Goal: Task Accomplishment & Management: Manage account settings

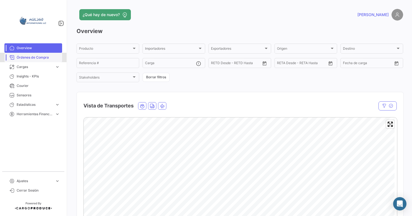
click at [39, 58] on span "Órdenes de Compra" at bounding box center [38, 57] width 43 height 5
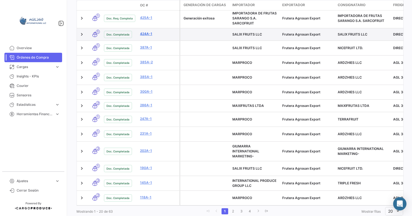
click at [146, 35] on link "424A-1" at bounding box center [158, 33] width 37 height 5
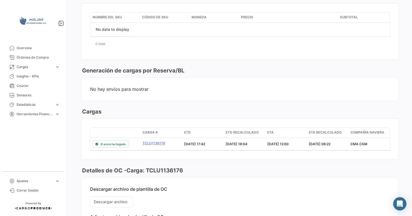
scroll to position [277, 0]
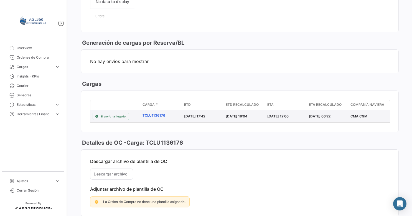
click at [156, 114] on link "TCLU1136176" at bounding box center [160, 115] width 37 height 5
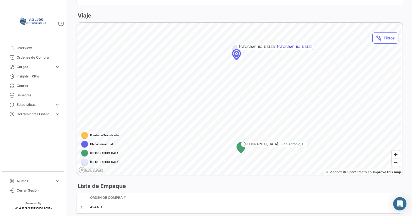
scroll to position [298, 0]
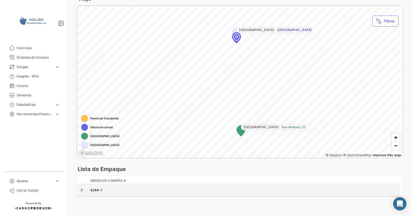
click at [80, 189] on link at bounding box center [82, 190] width 6 height 6
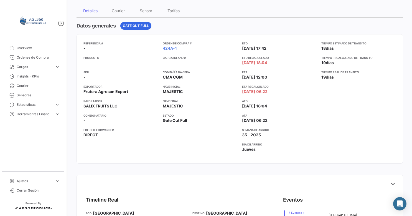
scroll to position [18, 0]
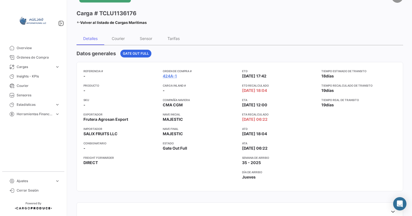
click at [122, 15] on h3 "Carga # TCLU1136176" at bounding box center [106, 13] width 60 height 8
copy h3 "TCLU1136176"
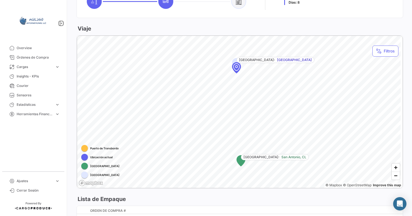
scroll to position [295, 0]
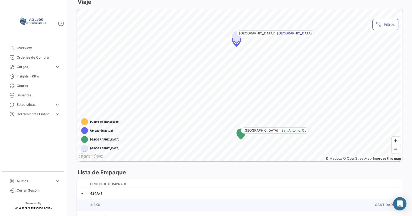
click at [260, 9] on div "[GEOGRAPHIC_DATA]: [GEOGRAPHIC_DATA], CL [GEOGRAPHIC_DATA]: [GEOGRAPHIC_DATA]" at bounding box center [239, 9] width 325 height 0
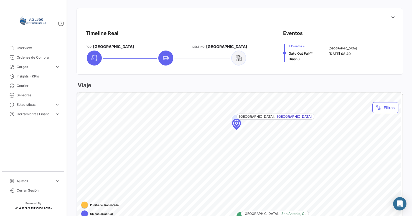
click at [239, 58] on icon at bounding box center [238, 58] width 6 height 7
click at [294, 59] on span "Días: 8" at bounding box center [293, 59] width 11 height 4
click at [301, 58] on span "7 Eventos + Gate Out Full [PERSON_NAME]: 8" at bounding box center [300, 53] width 24 height 18
click at [280, 54] on div "Timeline Real POD [GEOGRAPHIC_DATA] Destino [GEOGRAPHIC_DATA] Eventos 7 Eventos…" at bounding box center [239, 48] width 317 height 46
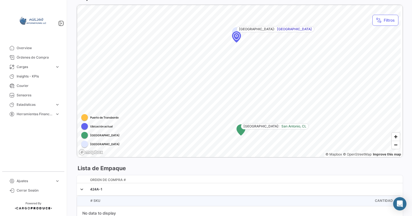
scroll to position [322, 0]
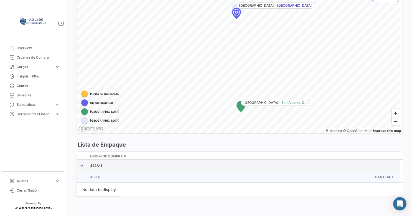
click at [84, 165] on link at bounding box center [82, 166] width 6 height 6
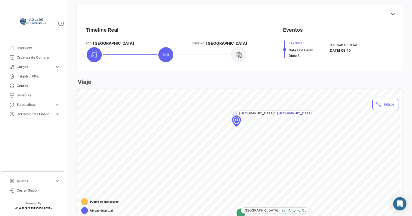
scroll to position [298, 0]
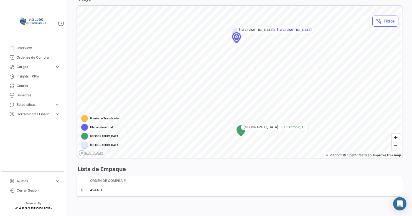
click at [86, 117] on div at bounding box center [84, 118] width 7 height 7
click at [109, 117] on span "Puerto de Transbordo" at bounding box center [104, 118] width 29 height 4
click at [84, 127] on div at bounding box center [84, 127] width 7 height 7
click at [82, 135] on div at bounding box center [84, 135] width 7 height 7
drag, startPoint x: 90, startPoint y: 145, endPoint x: 114, endPoint y: 145, distance: 23.6
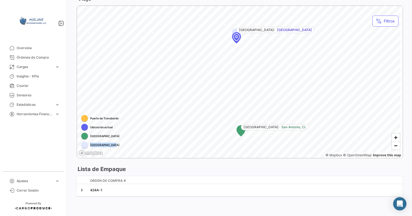
click at [114, 145] on span "[GEOGRAPHIC_DATA]" at bounding box center [104, 144] width 29 height 4
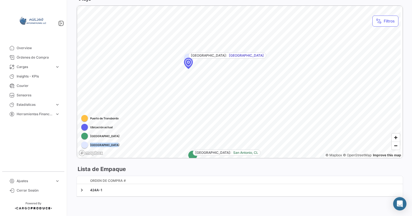
click at [121, 173] on div "Timeline Real POD [GEOGRAPHIC_DATA] Destino [GEOGRAPHIC_DATA] Eventos 7 Eventos…" at bounding box center [239, 62] width 326 height 281
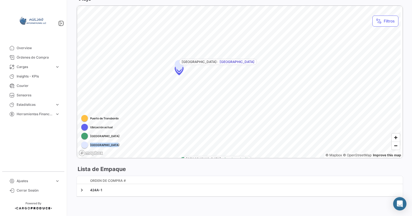
click at [222, 62] on span "[GEOGRAPHIC_DATA]" at bounding box center [236, 61] width 35 height 5
click at [201, 63] on span "[GEOGRAPHIC_DATA]:" at bounding box center [199, 61] width 36 height 5
click at [189, 94] on icon "Map marker" at bounding box center [188, 93] width 8 height 11
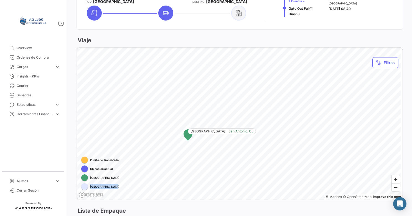
scroll to position [215, 0]
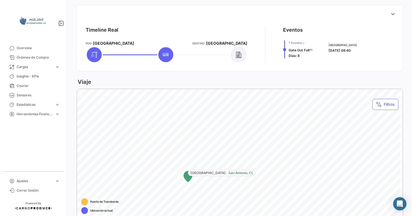
click at [206, 139] on div "Timeline Real POD [GEOGRAPHIC_DATA] Destino [GEOGRAPHIC_DATA] Eventos 7 Eventos…" at bounding box center [239, 145] width 326 height 281
click at [49, 57] on span "Órdenes de Compra" at bounding box center [38, 57] width 43 height 5
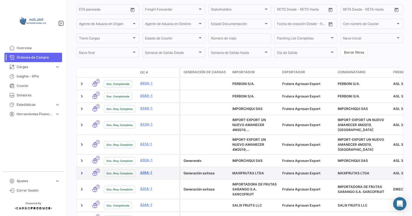
scroll to position [139, 0]
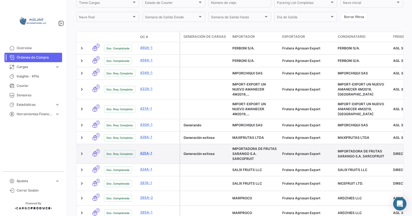
click at [148, 155] on link "425A-1" at bounding box center [158, 152] width 37 height 5
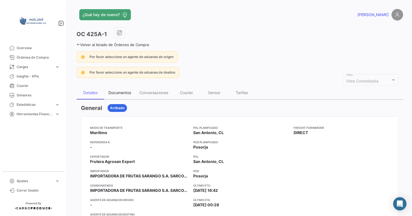
drag, startPoint x: 124, startPoint y: 92, endPoint x: 125, endPoint y: 96, distance: 3.9
click at [124, 92] on div "Documentos" at bounding box center [119, 92] width 23 height 5
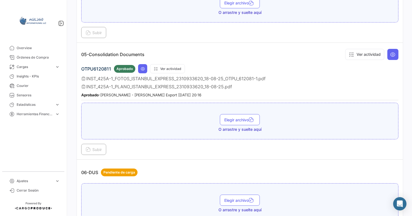
scroll to position [575, 0]
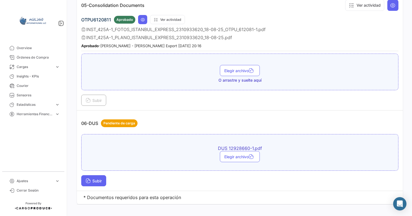
click at [100, 175] on button "Subir" at bounding box center [93, 180] width 25 height 11
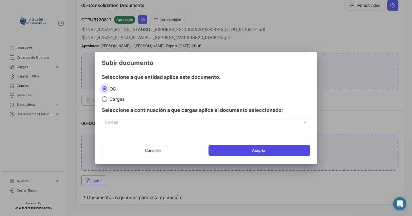
click at [253, 149] on button "Aceptar" at bounding box center [259, 150] width 102 height 11
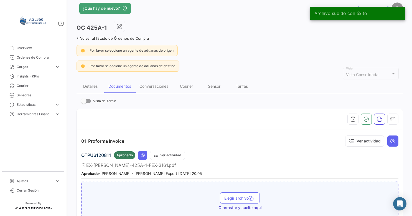
scroll to position [0, 0]
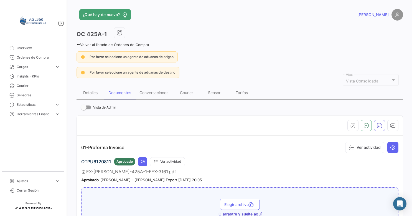
click at [77, 44] on icon at bounding box center [78, 45] width 4 height 4
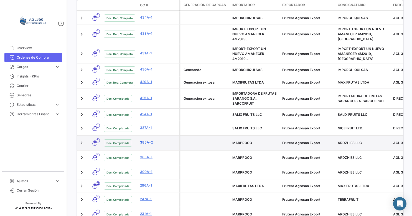
scroll to position [194, 0]
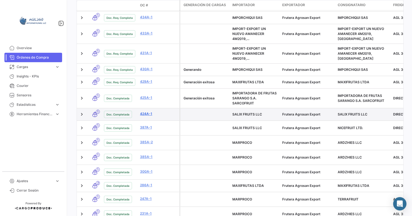
click at [143, 112] on link "424A-1" at bounding box center [158, 113] width 37 height 5
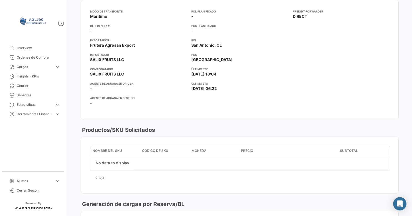
scroll to position [55, 0]
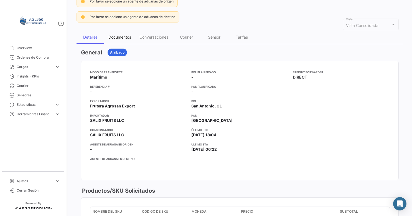
click at [121, 40] on div "Documentos" at bounding box center [119, 36] width 31 height 13
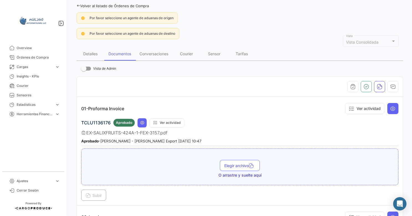
scroll to position [0, 0]
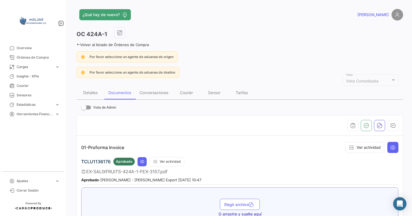
click at [78, 43] on icon at bounding box center [78, 45] width 4 height 4
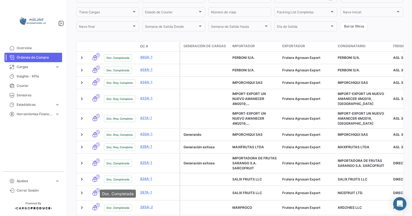
scroll to position [194, 0]
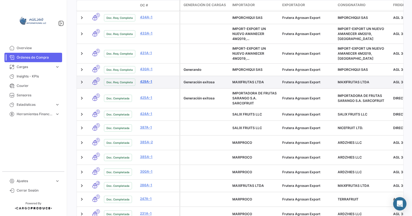
click at [146, 81] on link "429A-1" at bounding box center [158, 81] width 37 height 5
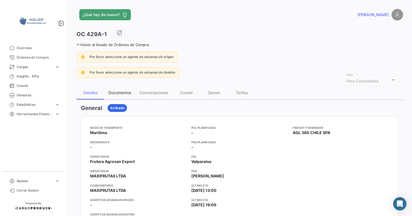
click at [120, 91] on div "Documentos" at bounding box center [119, 92] width 23 height 5
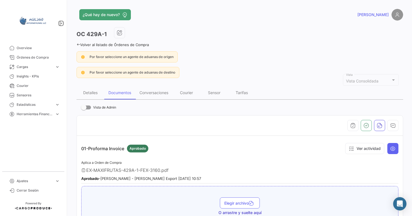
click at [387, 14] on link "[PERSON_NAME]" at bounding box center [380, 15] width 46 height 12
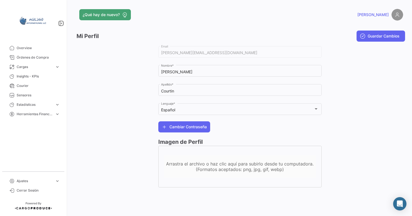
drag, startPoint x: 103, startPoint y: 93, endPoint x: 109, endPoint y: 107, distance: 15.5
click at [103, 94] on div at bounding box center [117, 119] width 82 height 148
click at [34, 105] on span "Estadísticas" at bounding box center [35, 104] width 36 height 5
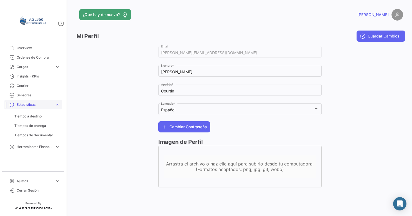
click at [34, 105] on span "Estadísticas" at bounding box center [35, 104] width 36 height 5
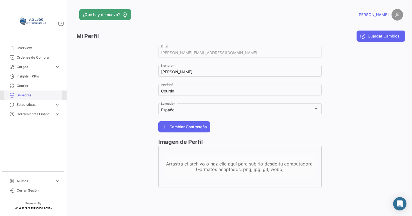
click at [25, 93] on span "Sensores" at bounding box center [38, 95] width 43 height 5
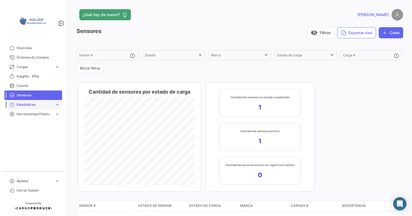
click at [24, 105] on span "Estadísticas" at bounding box center [35, 104] width 36 height 5
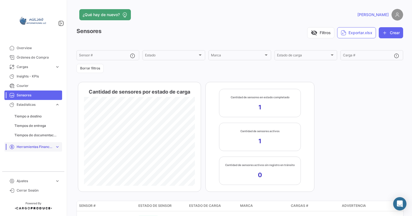
click at [31, 145] on span "Herramientas Financieras" at bounding box center [35, 146] width 36 height 5
click at [28, 126] on span "Proveedores" at bounding box center [24, 125] width 21 height 5
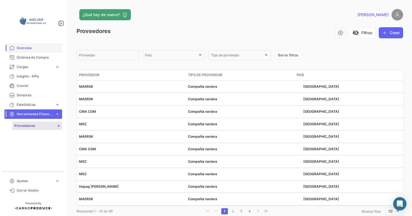
click at [25, 47] on span "Overview" at bounding box center [38, 47] width 43 height 5
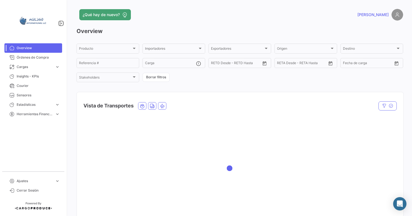
click at [36, 21] on img at bounding box center [33, 21] width 28 height 28
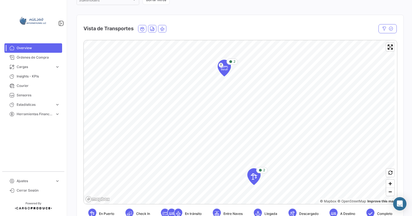
scroll to position [111, 0]
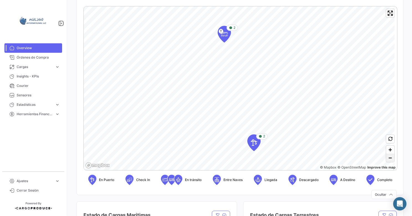
click at [386, 158] on span "Zoom out" at bounding box center [390, 158] width 8 height 8
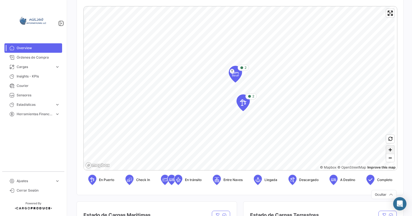
click at [387, 151] on span "Zoom in" at bounding box center [390, 149] width 8 height 8
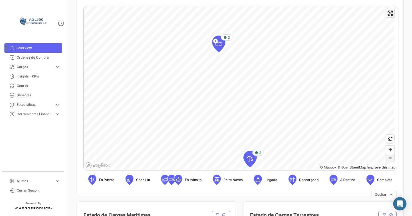
click at [390, 158] on span "Zoom out" at bounding box center [390, 158] width 8 height 8
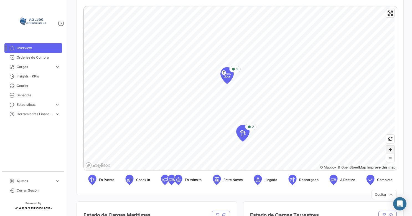
click at [388, 149] on span "Zoom in" at bounding box center [390, 149] width 8 height 8
click at [245, 161] on icon "Map marker" at bounding box center [246, 158] width 8 height 12
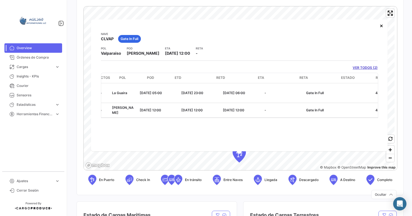
scroll to position [0, 0]
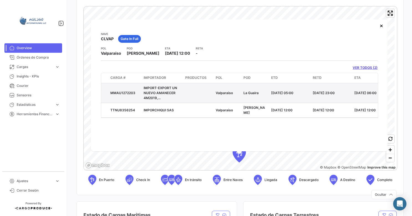
drag, startPoint x: 120, startPoint y: 96, endPoint x: 204, endPoint y: 95, distance: 84.0
click at [121, 96] on datatable-body-cell "MMAU1272203" at bounding box center [124, 92] width 33 height 19
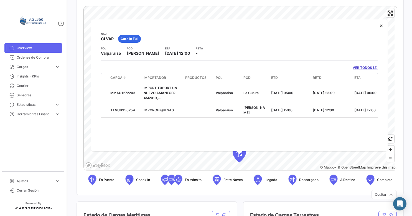
click at [368, 70] on link "VER TODOS (2)" at bounding box center [364, 67] width 25 height 5
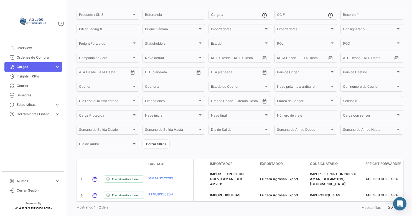
scroll to position [58, 0]
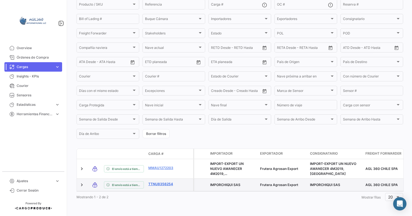
click at [153, 181] on link "TTNU8356254" at bounding box center [162, 183] width 29 height 5
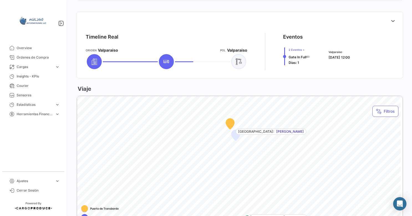
scroll to position [194, 0]
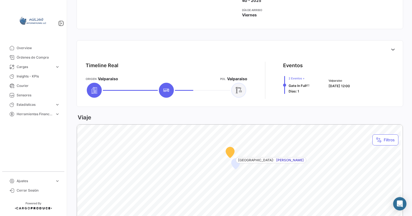
click at [165, 88] on icon at bounding box center [166, 90] width 7 height 7
click at [98, 88] on div at bounding box center [94, 90] width 15 height 15
click at [241, 92] on div at bounding box center [238, 90] width 15 height 15
click at [322, 84] on div "2 Eventos + Gate In Full [PERSON_NAME]: 1 Valparaiso [DATE] 12:00" at bounding box center [338, 85] width 111 height 18
click at [390, 50] on icon at bounding box center [393, 50] width 6 height 6
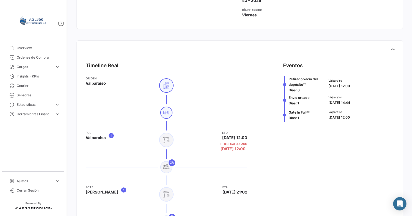
drag, startPoint x: 282, startPoint y: 97, endPoint x: 355, endPoint y: 99, distance: 72.6
click at [355, 99] on div "Envío creado [PERSON_NAME]: 1 Valparaiso [DATE] 14:44" at bounding box center [338, 100] width 111 height 15
drag, startPoint x: 355, startPoint y: 99, endPoint x: 317, endPoint y: 124, distance: 45.1
click at [317, 124] on app-shipment-events-dot-timeline "Eventos Retirado vacío del depósito [PERSON_NAME]: 0 Valparaiso [DATE] 12:00 En…" at bounding box center [338, 191] width 111 height 259
drag, startPoint x: 358, startPoint y: 113, endPoint x: 295, endPoint y: 107, distance: 63.2
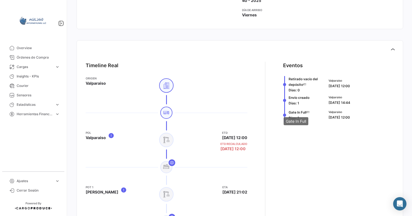
click at [295, 107] on div "Gate In Full [PERSON_NAME]: 1 Valparaiso [DATE] 12:00" at bounding box center [338, 114] width 111 height 15
drag, startPoint x: 295, startPoint y: 107, endPoint x: 326, endPoint y: 147, distance: 50.4
click at [326, 147] on app-shipment-events-dot-timeline "Eventos Retirado vacío del depósito [PERSON_NAME]: 0 Valparaiso [DATE] 12:00 En…" at bounding box center [338, 191] width 111 height 259
click at [313, 141] on app-shipment-events-dot-timeline "Eventos Retirado vacío del depósito [PERSON_NAME]: 0 Valparaiso [DATE] 12:00 En…" at bounding box center [338, 191] width 111 height 259
drag, startPoint x: 275, startPoint y: 105, endPoint x: 364, endPoint y: 116, distance: 89.9
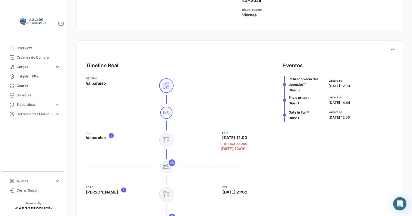
click at [364, 116] on div "Timeline Real Origen Valparaiso POL Valparaiso ETD [DATE] 12:00 ETD Recalculado…" at bounding box center [239, 191] width 317 height 268
drag, startPoint x: 364, startPoint y: 116, endPoint x: 304, endPoint y: 147, distance: 67.7
click at [304, 147] on app-shipment-events-dot-timeline "Eventos Retirado vacío del depósito [PERSON_NAME]: 0 Valparaiso [DATE] 12:00 En…" at bounding box center [338, 191] width 111 height 259
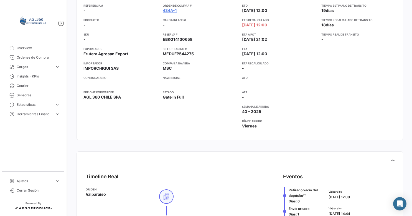
scroll to position [0, 0]
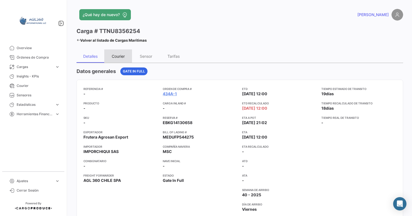
click at [122, 55] on div "Courier" at bounding box center [118, 56] width 13 height 5
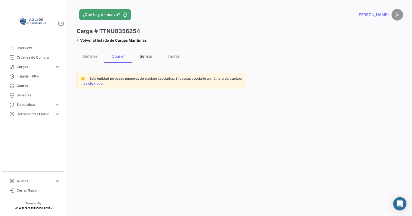
click at [150, 57] on div "Sensor" at bounding box center [146, 56] width 12 height 5
click at [170, 57] on div "Tarifas" at bounding box center [173, 56] width 12 height 5
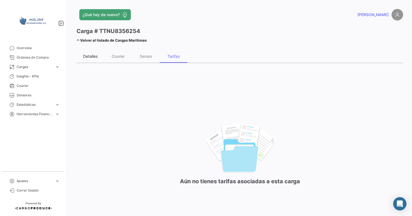
click at [93, 57] on div "Detalles" at bounding box center [90, 56] width 14 height 5
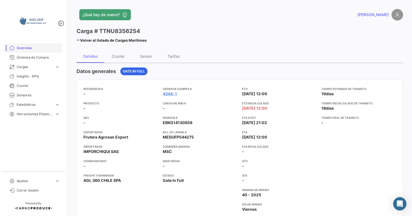
click at [40, 50] on link "Overview" at bounding box center [33, 47] width 58 height 9
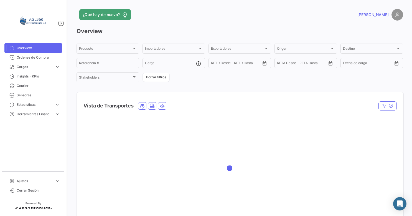
click at [376, 14] on span "[PERSON_NAME]" at bounding box center [372, 15] width 31 height 6
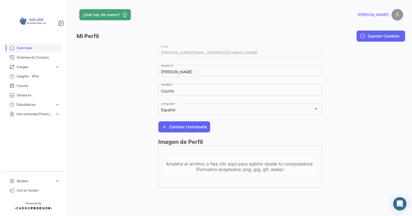
click at [19, 49] on span "Overview" at bounding box center [38, 47] width 43 height 5
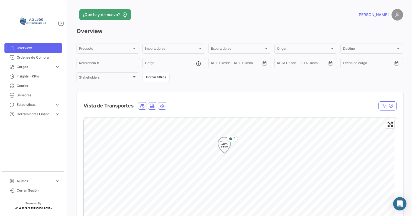
click at [222, 148] on icon "Map marker" at bounding box center [224, 145] width 8 height 12
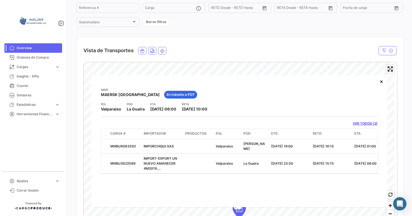
scroll to position [55, 0]
click at [378, 81] on button "×" at bounding box center [381, 80] width 11 height 11
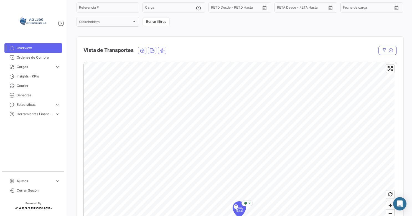
scroll to position [83, 0]
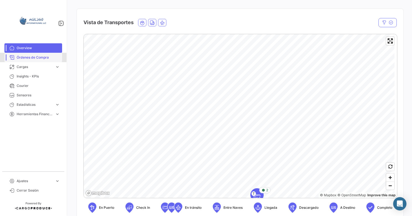
click at [31, 54] on link "Órdenes de Compra" at bounding box center [33, 57] width 58 height 9
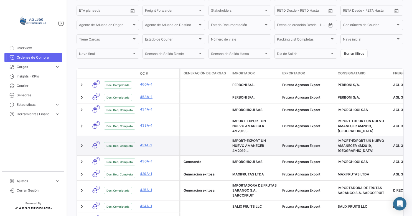
scroll to position [111, 0]
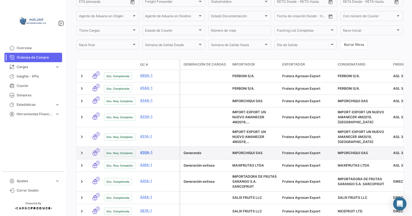
click at [145, 153] on link "430A-1" at bounding box center [158, 152] width 37 height 5
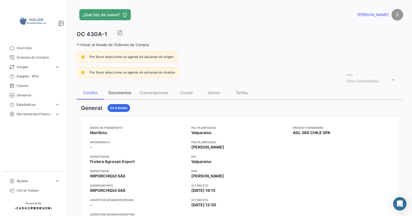
click at [125, 90] on div "Documentos" at bounding box center [119, 92] width 23 height 5
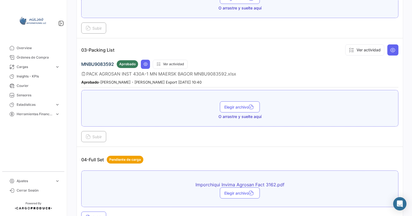
scroll to position [360, 0]
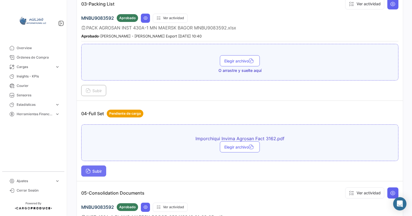
click at [94, 165] on button "Subir" at bounding box center [93, 170] width 25 height 11
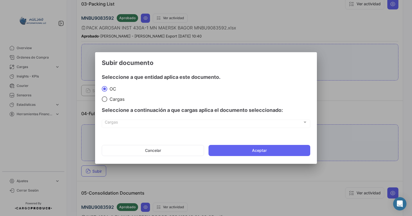
click at [118, 103] on div "Seleccione a continuación a que cargas aplica el documento seleccionado:" at bounding box center [206, 110] width 208 height 17
click at [104, 99] on span at bounding box center [105, 99] width 6 height 6
click at [104, 99] on input "Cargas" at bounding box center [105, 99] width 6 height 6
radio input "true"
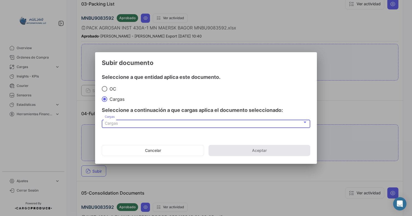
click at [124, 121] on div "Cargas" at bounding box center [204, 123] width 198 height 5
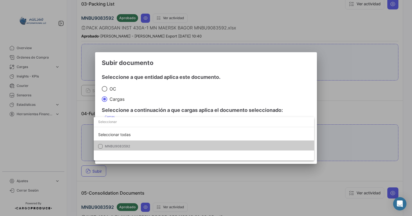
click at [112, 145] on span "MNBU9083592" at bounding box center [117, 146] width 25 height 4
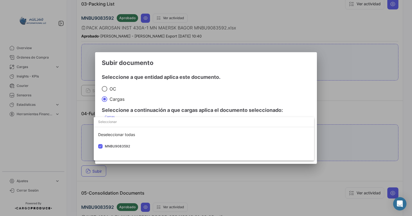
drag, startPoint x: 223, startPoint y: 85, endPoint x: 226, endPoint y: 89, distance: 4.9
click at [223, 85] on div at bounding box center [206, 108] width 412 height 216
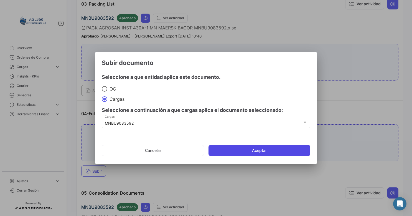
click at [257, 152] on button "Aceptar" at bounding box center [259, 150] width 102 height 11
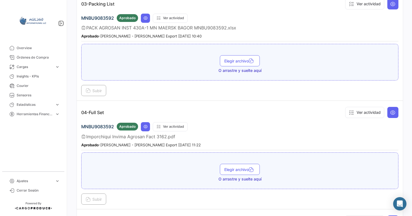
drag, startPoint x: 107, startPoint y: 138, endPoint x: 214, endPoint y: 138, distance: 107.5
click at [214, 142] on div "Aprobado - [PERSON_NAME] Export [DATE] 11:22" at bounding box center [239, 145] width 317 height 6
drag, startPoint x: 214, startPoint y: 138, endPoint x: 165, endPoint y: 163, distance: 55.4
click at [168, 163] on div "Elegir archivo O arrastre y suelte aquí" at bounding box center [239, 172] width 311 height 18
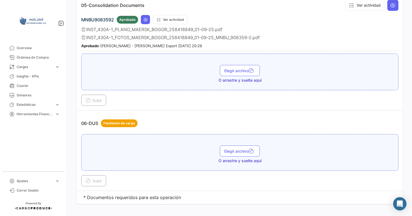
scroll to position [520, 0]
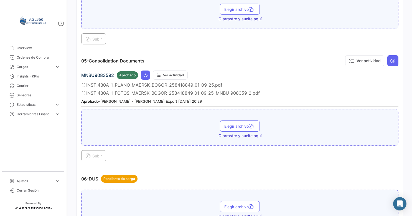
click at [123, 82] on span "INST_430A-1_PLANO_MAERSK_BOGOR_258418849_01-09-25.pdf" at bounding box center [154, 85] width 136 height 6
click at [144, 73] on icon at bounding box center [145, 75] width 4 height 4
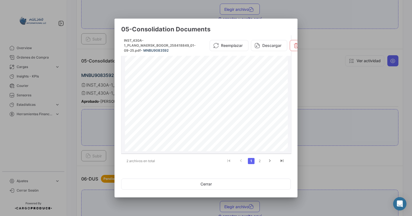
scroll to position [119, 0]
click at [268, 160] on icon "go to next page" at bounding box center [269, 161] width 7 height 7
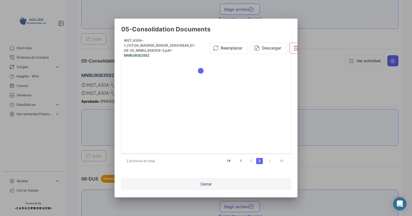
click at [210, 183] on button "Cerrar" at bounding box center [206, 183] width 170 height 11
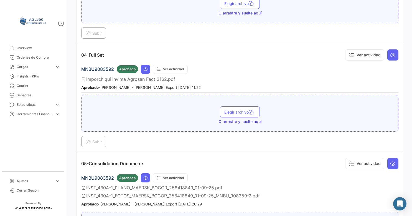
scroll to position [409, 0]
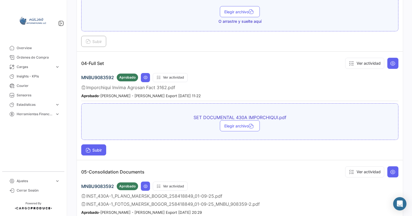
click at [96, 147] on span "Subir" at bounding box center [94, 149] width 16 height 5
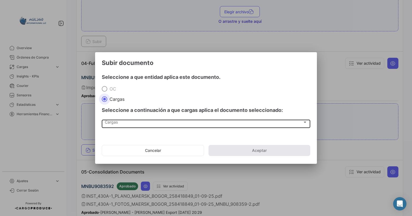
click at [152, 118] on div "Cargas Cargas" at bounding box center [206, 122] width 203 height 9
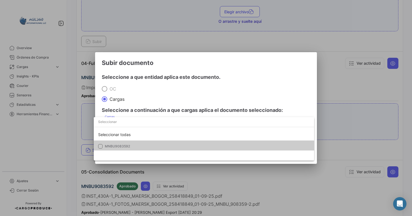
click at [107, 143] on mat-option "MNBU9083592" at bounding box center [204, 146] width 220 height 12
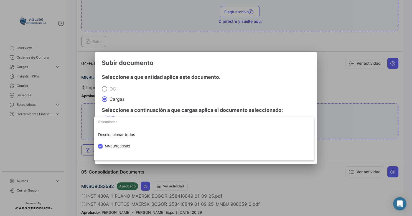
drag, startPoint x: 226, startPoint y: 93, endPoint x: 246, endPoint y: 110, distance: 25.9
click at [226, 93] on div at bounding box center [206, 108] width 412 height 216
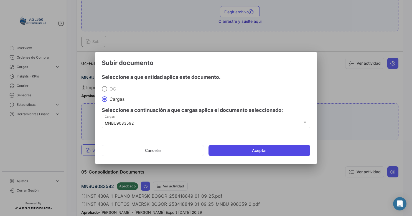
click at [268, 150] on button "Aceptar" at bounding box center [259, 150] width 102 height 11
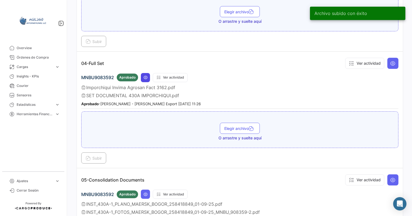
click at [145, 76] on button at bounding box center [145, 77] width 9 height 9
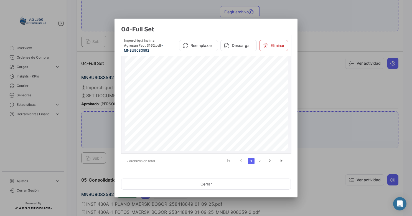
scroll to position [55, 0]
click at [261, 160] on link "2" at bounding box center [259, 161] width 7 height 6
click at [206, 182] on button "Cerrar" at bounding box center [206, 183] width 170 height 11
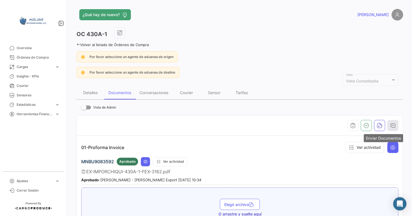
click at [390, 124] on icon "button" at bounding box center [393, 125] width 6 height 6
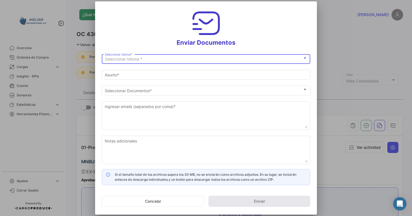
click at [144, 60] on div "Seleccionar Idioma *" at bounding box center [204, 59] width 198 height 5
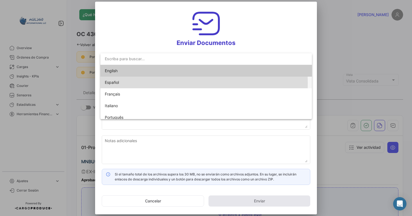
drag, startPoint x: 117, startPoint y: 83, endPoint x: 131, endPoint y: 76, distance: 15.6
click at [117, 83] on span "Español" at bounding box center [112, 82] width 14 height 5
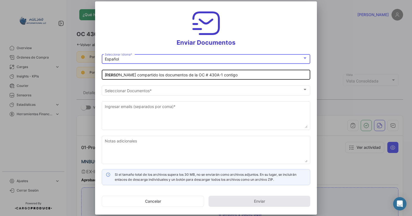
click at [140, 72] on div "[PERSON_NAME] compartido los documentos de la OC # 430A-1 contigo Asunto *" at bounding box center [206, 74] width 203 height 11
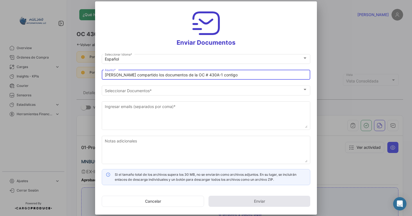
click at [139, 72] on div "[PERSON_NAME] compartido los documentos de la OC # 430A-1 contigo Asunto *" at bounding box center [206, 74] width 203 height 11
click at [170, 73] on input "[PERSON_NAME] compartido los documentos de la OC # 430A-1 contigo" at bounding box center [206, 75] width 203 height 5
drag, startPoint x: 183, startPoint y: 75, endPoint x: 96, endPoint y: 74, distance: 87.0
click at [96, 74] on mat-dialog-content "Español Seleccionar Idioma * [PERSON_NAME] compartido los documentos de la OC #…" at bounding box center [206, 119] width 222 height 132
click at [176, 75] on input "SET DOCUMENTAL || # 430A-1 contigo" at bounding box center [206, 75] width 203 height 5
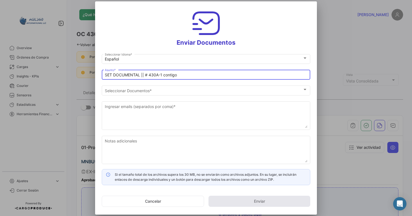
click at [172, 75] on input "SET DOCUMENTAL || # 430A-1 contigo" at bounding box center [206, 75] width 203 height 5
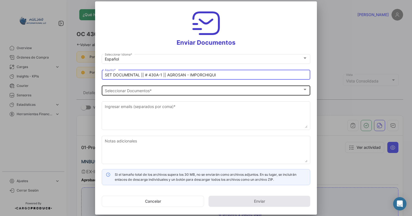
type input "SET DOCUMENTAL || # 430A-1 || AGROSAN - IMPORCHIQUI"
click at [135, 92] on span "Seleccionar Documentos" at bounding box center [204, 90] width 198 height 5
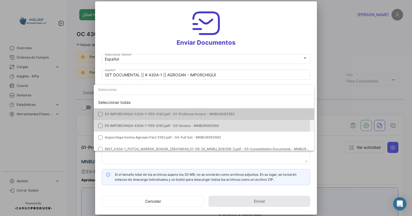
drag, startPoint x: 98, startPoint y: 125, endPoint x: 100, endPoint y: 128, distance: 3.8
click at [98, 125] on mat-option "EX-IMPORCHIQUI-430A-1-FEX-3162.pdf - 02-Invoice - MNBU9083592" at bounding box center [204, 126] width 220 height 12
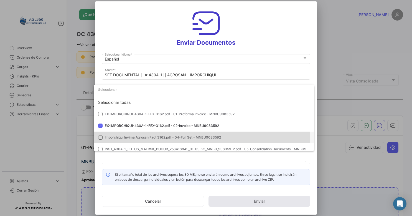
click at [101, 136] on mat-pseudo-checkbox at bounding box center [100, 137] width 4 height 4
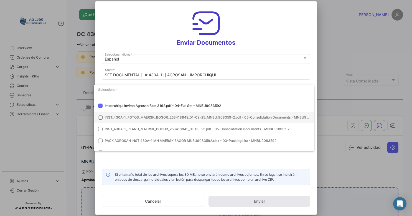
scroll to position [39, 0]
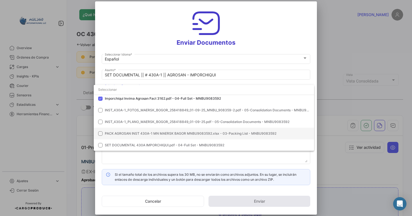
click at [103, 132] on mat-option "PACK AGROSAN INST 430A-1 MN MAERSK BAGOR MNBU9083592.xlsx - 03-Packing List - M…" at bounding box center [204, 133] width 220 height 12
click at [101, 143] on mat-pseudo-checkbox at bounding box center [100, 145] width 4 height 4
click at [224, 163] on div at bounding box center [206, 108] width 412 height 216
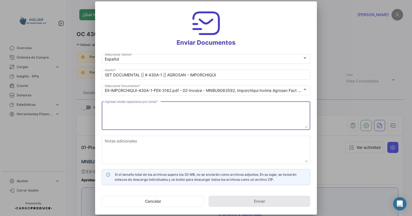
click at [142, 109] on textarea "Ingresar emails (separados por coma) *" at bounding box center [206, 115] width 203 height 24
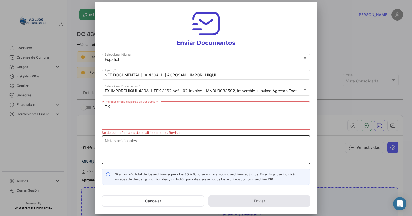
type textarea "T"
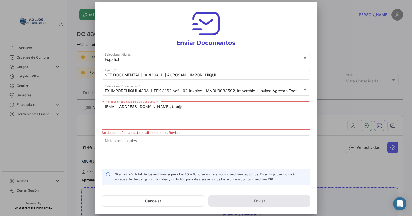
drag, startPoint x: 153, startPoint y: 109, endPoint x: 146, endPoint y: 120, distance: 13.4
click at [141, 111] on textarea "[EMAIL_ADDRESS][DOMAIN_NAME], bte@" at bounding box center [206, 116] width 203 height 24
paste textarea "[EMAIL_ADDRESS][DOMAIN_NAME]"
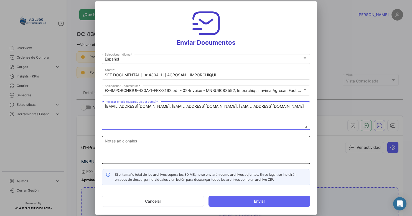
type textarea "[EMAIL_ADDRESS][DOMAIN_NAME], [EMAIL_ADDRESS][DOMAIN_NAME], [EMAIL_ADDRESS][DOM…"
click at [156, 150] on textarea "Notas adicionales" at bounding box center [206, 150] width 203 height 24
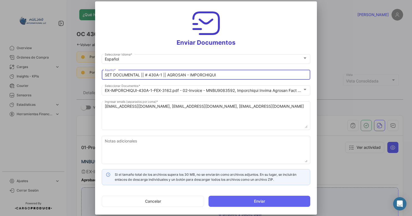
click at [219, 76] on input "SET DOCUMENTAL || # 430A-1 || AGROSAN - IMPORCHIQUI" at bounding box center [206, 75] width 203 height 5
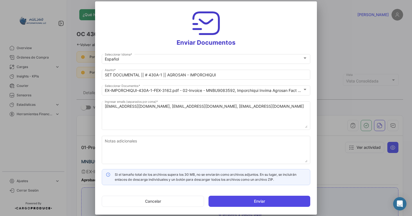
click at [242, 199] on button "Enviar" at bounding box center [259, 200] width 102 height 11
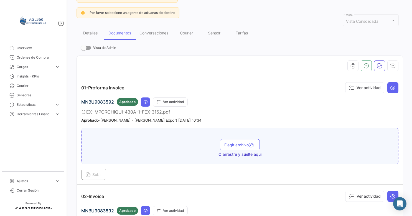
scroll to position [0, 0]
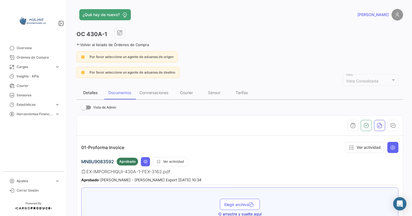
click at [91, 93] on div "Detalles" at bounding box center [90, 92] width 14 height 5
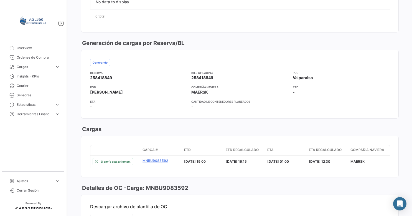
scroll to position [277, 0]
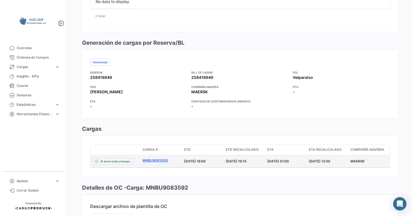
click at [152, 159] on link "MNBU9083592" at bounding box center [160, 160] width 37 height 5
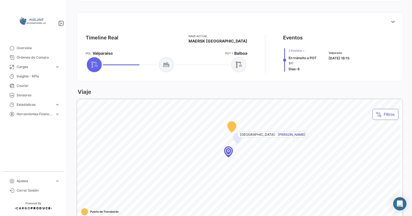
scroll to position [194, 0]
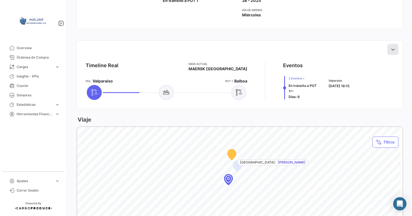
click at [390, 49] on icon at bounding box center [393, 50] width 6 height 6
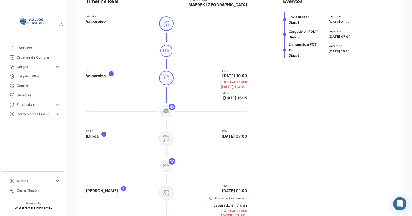
scroll to position [249, 0]
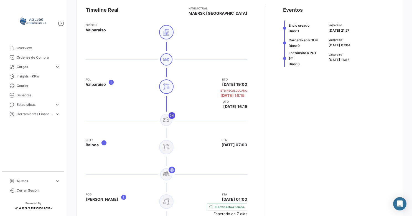
click at [172, 115] on icon at bounding box center [172, 115] width 4 height 4
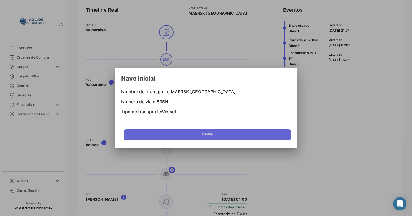
click at [181, 135] on button "Cerrar" at bounding box center [207, 134] width 167 height 11
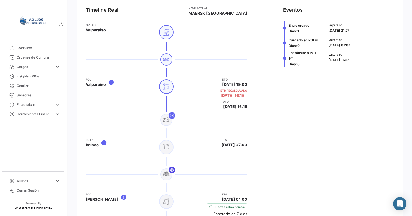
click at [170, 167] on icon at bounding box center [172, 169] width 4 height 4
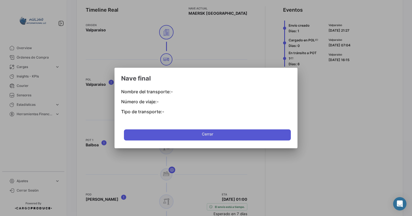
click at [188, 138] on button "Cerrar" at bounding box center [207, 134] width 167 height 11
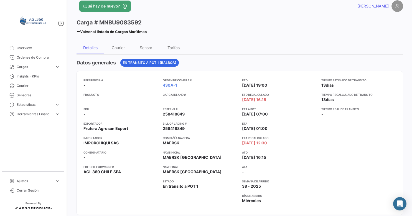
scroll to position [0, 0]
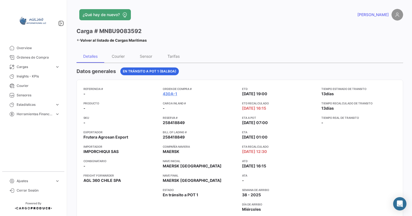
click at [174, 139] on span "258418849" at bounding box center [174, 137] width 22 height 6
copy span "258418849"
click at [34, 56] on span "Órdenes de Compra" at bounding box center [38, 57] width 43 height 5
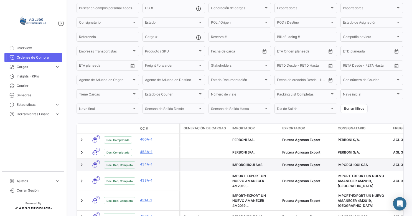
scroll to position [83, 0]
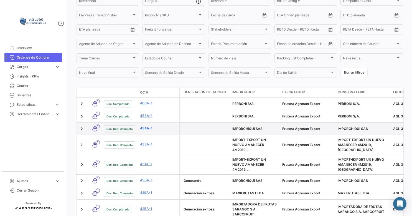
click at [145, 130] on link "434A-1" at bounding box center [158, 127] width 37 height 5
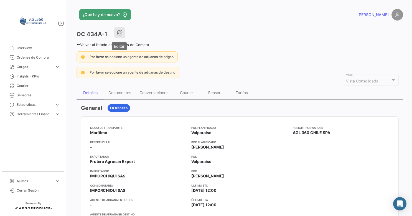
click at [121, 33] on icon "button" at bounding box center [120, 33] width 6 height 6
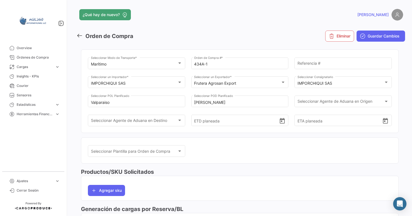
click at [83, 34] on link at bounding box center [80, 36] width 9 height 8
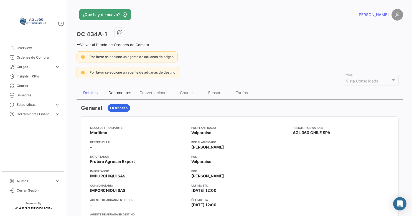
click at [125, 92] on div "Documentos" at bounding box center [119, 92] width 23 height 5
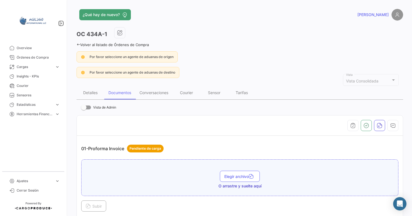
click at [75, 43] on div "¿Qué hay de nuevo? André OC 434A-1 Volver al listado de Órdenes de Compra Por f…" at bounding box center [240, 108] width 344 height 216
click at [80, 43] on icon at bounding box center [78, 45] width 4 height 4
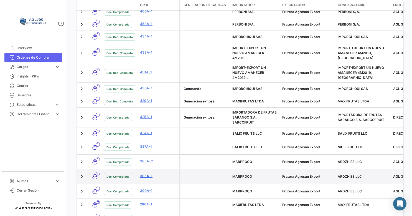
scroll to position [166, 0]
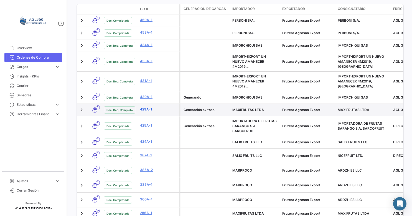
click at [148, 111] on link "429A-1" at bounding box center [158, 109] width 37 height 5
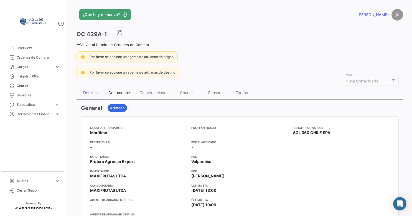
click at [123, 91] on div "Documentos" at bounding box center [119, 92] width 23 height 5
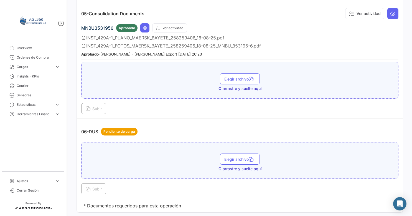
scroll to position [577, 0]
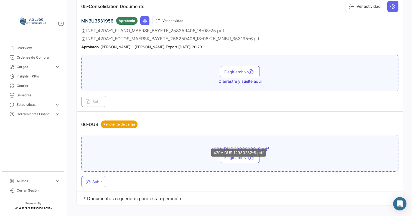
click at [214, 146] on span "429A DUS 12930282-8.pdf" at bounding box center [240, 149] width 194 height 6
click at [217, 146] on span "429A DUS 12930282-8.pdf" at bounding box center [240, 149] width 194 height 6
click at [102, 179] on span "Subir" at bounding box center [94, 181] width 16 height 5
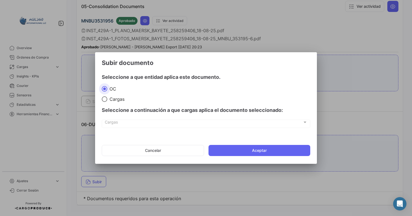
click at [110, 99] on span "Cargas" at bounding box center [115, 99] width 17 height 6
click at [107, 99] on input "Cargas" at bounding box center [105, 99] width 6 height 6
radio input "true"
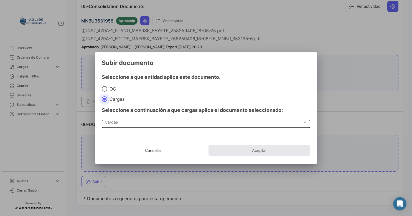
click at [188, 123] on div "Cargas" at bounding box center [204, 123] width 198 height 5
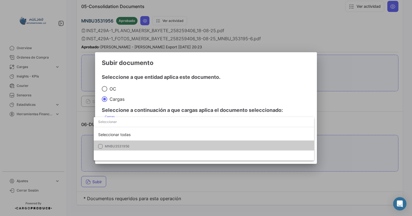
click at [122, 145] on span "MNBU3531956" at bounding box center [117, 146] width 25 height 4
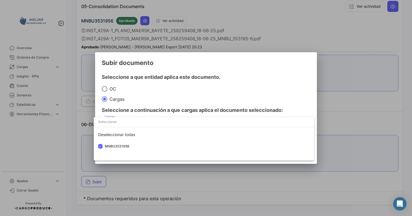
click at [278, 107] on div at bounding box center [206, 108] width 412 height 216
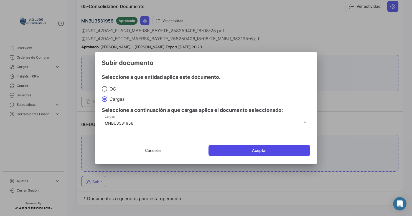
click at [256, 149] on button "Aceptar" at bounding box center [259, 150] width 102 height 11
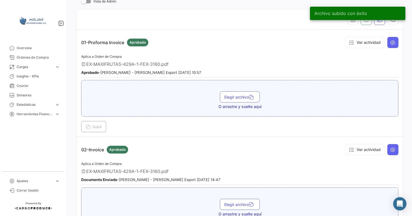
scroll to position [0, 0]
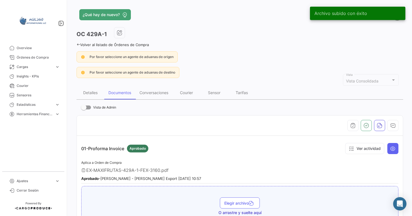
click at [77, 43] on icon at bounding box center [78, 45] width 4 height 4
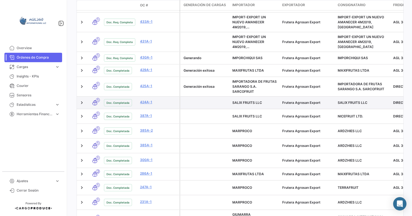
scroll to position [194, 0]
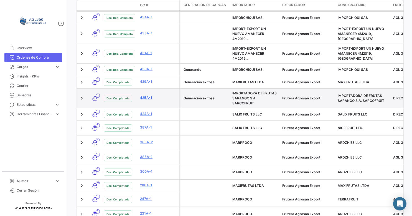
click at [147, 99] on link "425A-1" at bounding box center [158, 97] width 37 height 5
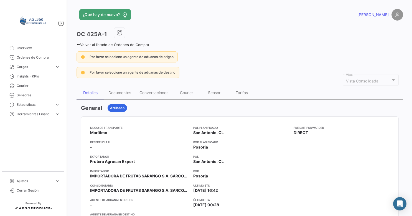
scroll to position [55, 0]
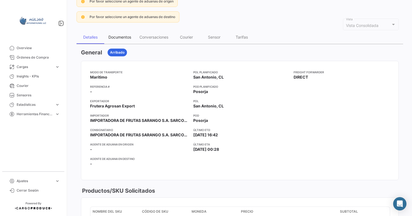
click at [127, 36] on div "Documentos" at bounding box center [119, 37] width 23 height 5
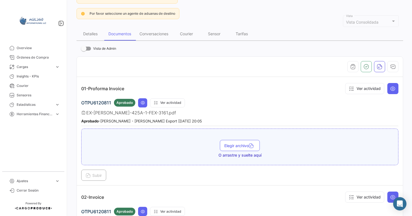
scroll to position [20, 0]
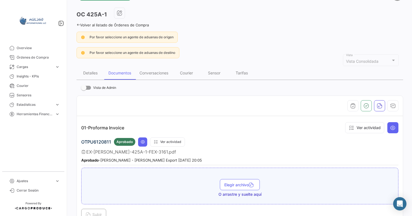
click at [77, 24] on icon at bounding box center [78, 25] width 4 height 4
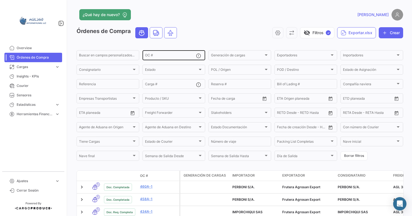
click at [155, 53] on div "OC #" at bounding box center [170, 54] width 51 height 11
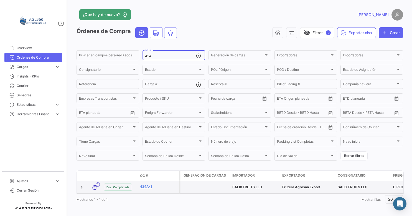
type input "424"
click at [144, 185] on datatable-body-cell "424A-1" at bounding box center [159, 187] width 42 height 12
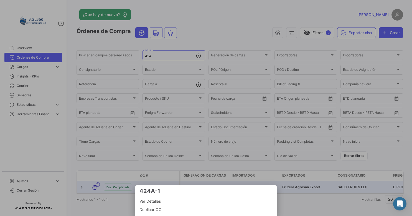
click at [144, 187] on mat-bottom-sheet-container "424A-1 Ver Detalles Duplicar OC" at bounding box center [206, 200] width 142 height 31
click at [123, 171] on div at bounding box center [206, 108] width 412 height 216
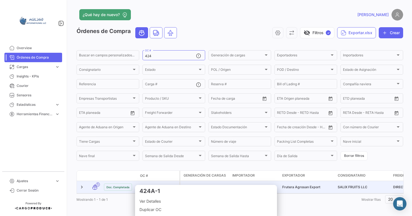
scroll to position [8, 0]
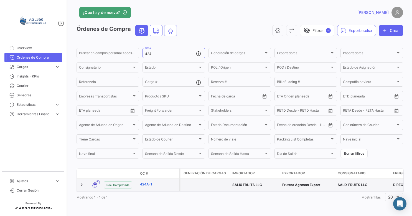
click at [146, 181] on link "424A-1" at bounding box center [158, 183] width 37 height 5
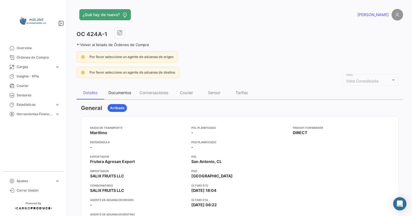
click at [126, 92] on div "Documentos" at bounding box center [119, 92] width 23 height 5
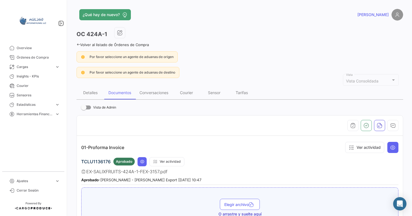
click at [76, 42] on div "¿Qué hay de nuevo? [PERSON_NAME] OC 424A-1 Volver al listado de Órdenes de Comp…" at bounding box center [240, 108] width 344 height 216
click at [79, 44] on icon at bounding box center [78, 45] width 4 height 4
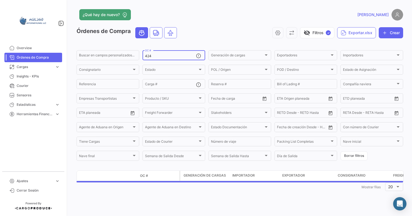
click at [162, 57] on input "424" at bounding box center [170, 56] width 51 height 4
type input "428"
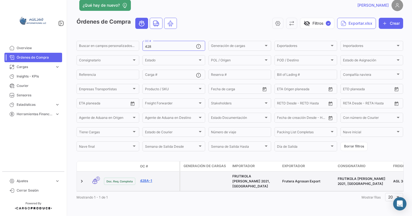
click at [145, 178] on link "428A-1" at bounding box center [158, 180] width 37 height 5
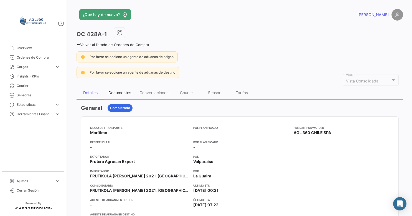
click at [120, 96] on div "Documentos" at bounding box center [119, 92] width 31 height 13
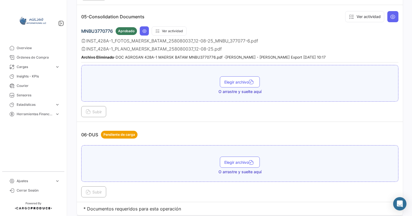
scroll to position [583, 0]
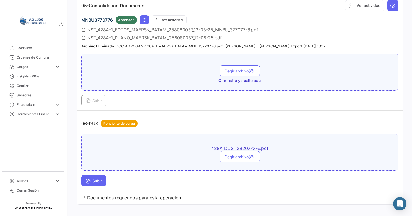
click at [98, 177] on button "Subir" at bounding box center [93, 180] width 25 height 11
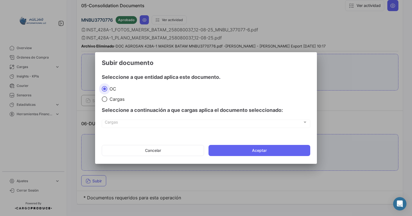
drag, startPoint x: 116, startPoint y: 97, endPoint x: 126, endPoint y: 112, distance: 18.1
click at [116, 98] on span "Cargas" at bounding box center [115, 99] width 17 height 6
click at [107, 98] on input "Cargas" at bounding box center [105, 99] width 6 height 6
radio input "true"
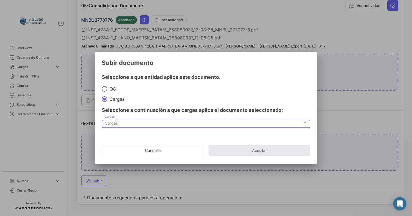
click at [120, 122] on div "Cargas" at bounding box center [204, 123] width 198 height 5
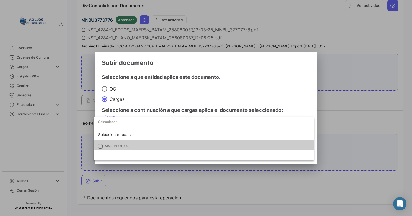
click at [115, 146] on span "MNBU3770776" at bounding box center [117, 146] width 25 height 4
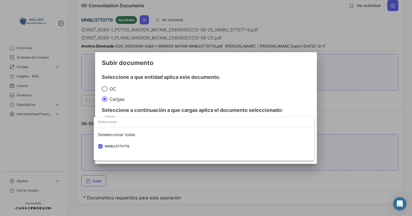
click at [268, 85] on div at bounding box center [206, 108] width 412 height 216
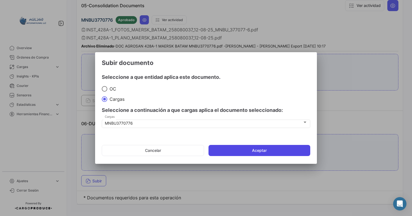
click at [261, 152] on button "Aceptar" at bounding box center [259, 150] width 102 height 11
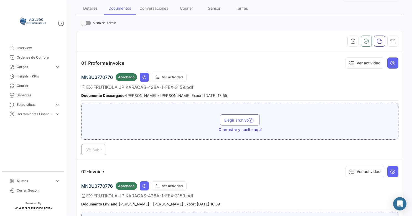
scroll to position [0, 0]
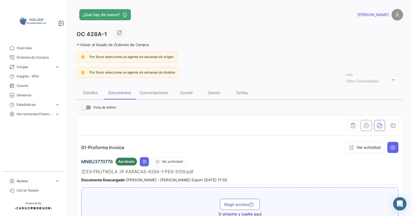
click at [80, 43] on link "Volver al listado de Órdenes de Compra" at bounding box center [112, 44] width 72 height 4
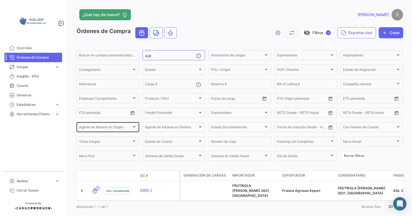
scroll to position [10, 0]
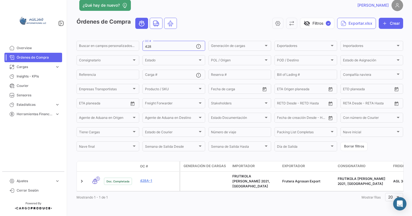
click at [33, 59] on span "Órdenes de Compra" at bounding box center [38, 57] width 43 height 5
click at [27, 57] on span "Órdenes de Compra" at bounding box center [38, 57] width 43 height 5
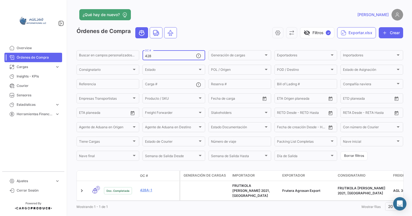
click at [156, 52] on div "428 OC #" at bounding box center [170, 54] width 51 height 11
click at [373, 71] on span "Estado de Asignación" at bounding box center [369, 70] width 53 height 4
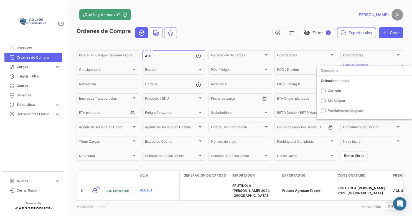
drag, startPoint x: 157, startPoint y: 54, endPoint x: 150, endPoint y: 55, distance: 7.2
click at [150, 55] on div at bounding box center [206, 108] width 412 height 216
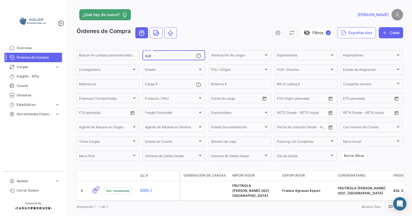
drag, startPoint x: 153, startPoint y: 57, endPoint x: 157, endPoint y: 58, distance: 4.5
click at [154, 57] on input "428" at bounding box center [170, 56] width 51 height 4
drag, startPoint x: 159, startPoint y: 57, endPoint x: 138, endPoint y: 59, distance: 21.4
click at [143, 57] on div "428 OC #" at bounding box center [173, 54] width 63 height 11
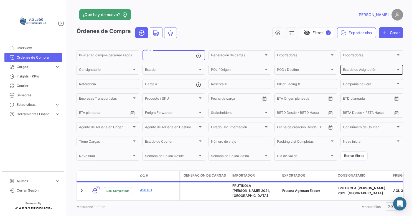
click at [376, 70] on div "Estado de Asignación" at bounding box center [369, 70] width 53 height 4
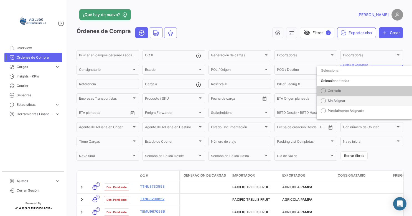
click at [338, 100] on span "Sin Asignar" at bounding box center [336, 100] width 18 height 4
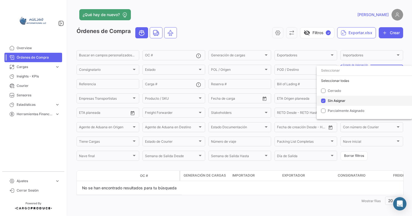
click at [326, 100] on mat-option "Sin Asignar" at bounding box center [363, 101] width 95 height 10
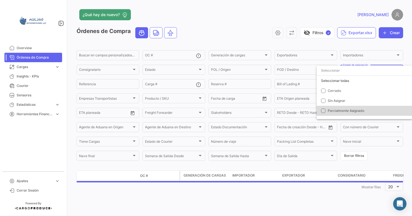
click at [325, 110] on mat-option "Parcialmente Asignado" at bounding box center [363, 111] width 95 height 10
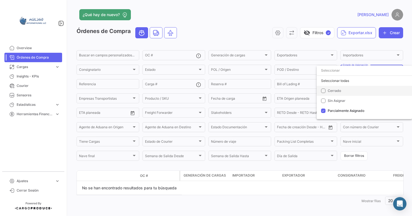
click at [326, 93] on mat-option "Cerrado" at bounding box center [363, 91] width 95 height 10
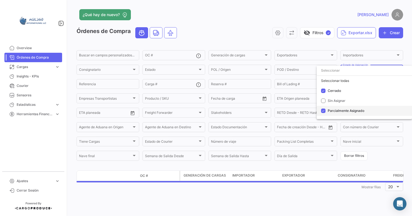
click at [323, 111] on mat-pseudo-checkbox at bounding box center [323, 110] width 4 height 4
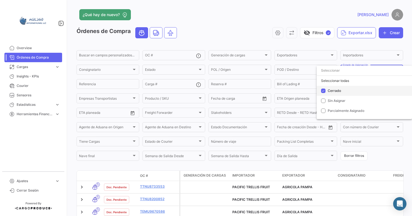
click at [327, 90] on mat-option "Cerrado" at bounding box center [363, 91] width 95 height 10
click at [237, 27] on div at bounding box center [206, 108] width 412 height 216
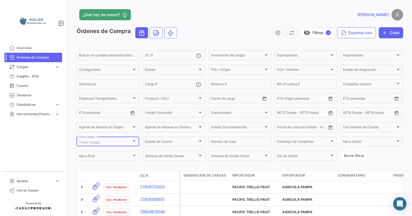
click at [136, 143] on div at bounding box center [134, 141] width 5 height 4
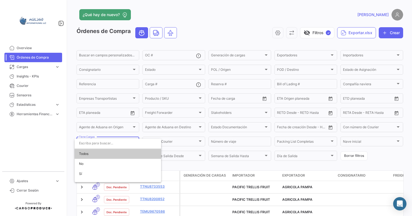
click at [136, 144] on input "dropdown search" at bounding box center [118, 143] width 86 height 10
click at [251, 137] on div at bounding box center [206, 108] width 412 height 216
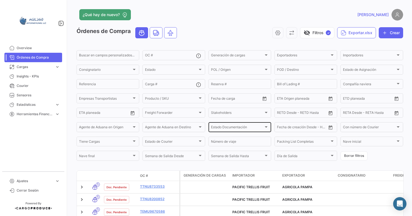
click at [253, 129] on div "Estado Documentación" at bounding box center [237, 128] width 53 height 4
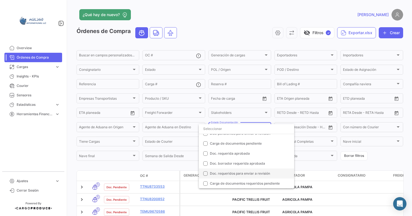
scroll to position [55, 0]
click at [204, 183] on mat-pseudo-checkbox at bounding box center [205, 183] width 4 height 4
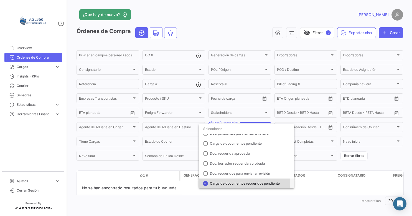
click at [206, 182] on mat-pseudo-checkbox at bounding box center [205, 183] width 4 height 4
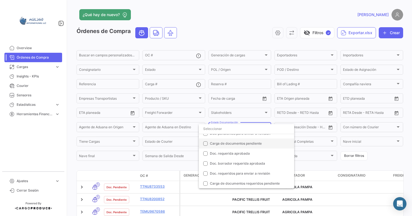
click at [204, 142] on mat-pseudo-checkbox at bounding box center [205, 143] width 4 height 4
click at [392, 154] on div at bounding box center [206, 108] width 412 height 216
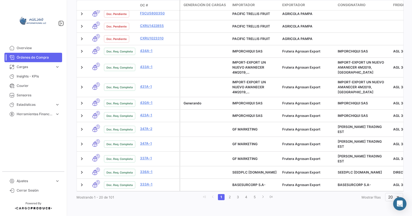
scroll to position [264, 0]
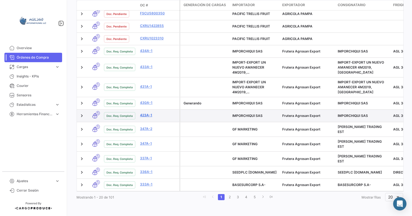
click at [145, 112] on link "423A-1" at bounding box center [158, 114] width 37 height 5
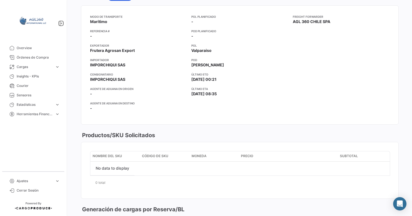
scroll to position [28, 0]
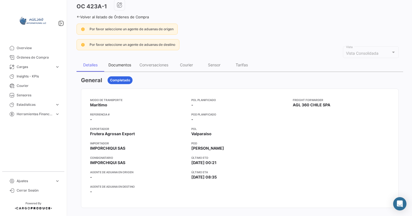
click at [121, 66] on div "Documentos" at bounding box center [119, 64] width 23 height 5
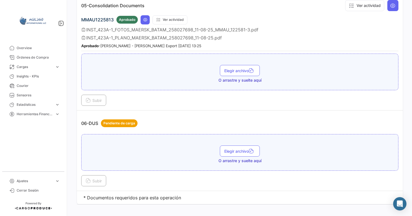
scroll to position [548, 0]
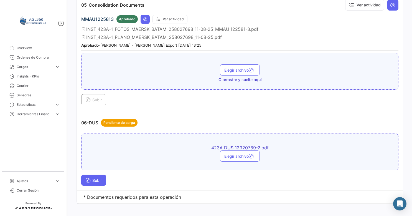
click at [98, 178] on span "Subir" at bounding box center [94, 180] width 16 height 5
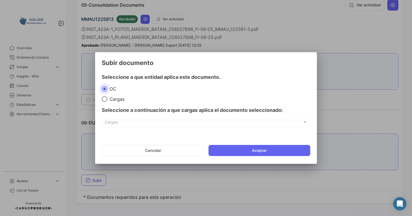
click at [113, 100] on span "Cargas" at bounding box center [115, 99] width 17 height 6
click at [107, 100] on input "Cargas" at bounding box center [105, 99] width 6 height 6
radio input "true"
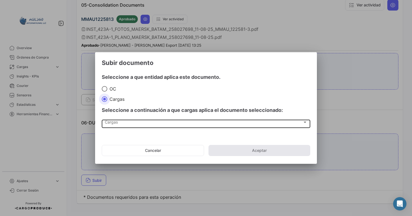
click at [116, 119] on div "Cargas Cargas" at bounding box center [206, 122] width 203 height 9
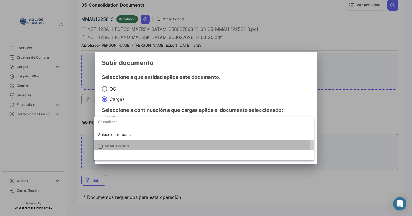
click at [105, 146] on span "MMAU1225813" at bounding box center [117, 146] width 24 height 4
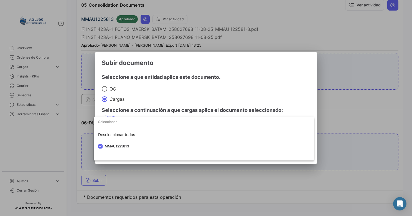
click at [288, 86] on div at bounding box center [206, 108] width 412 height 216
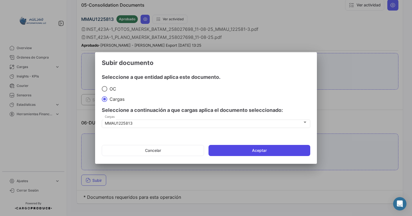
click at [267, 150] on button "Aceptar" at bounding box center [259, 150] width 102 height 11
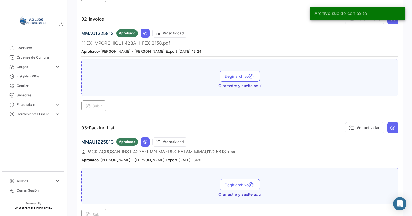
scroll to position [271, 0]
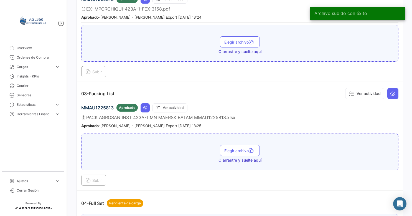
click at [94, 105] on span "MMAU1225813" at bounding box center [97, 108] width 32 height 6
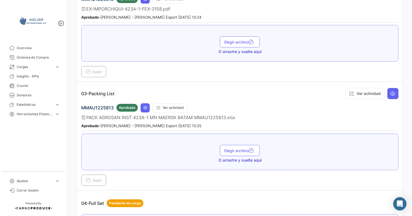
copy span "MMAU1225813"
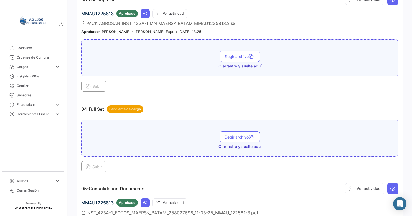
scroll to position [381, 0]
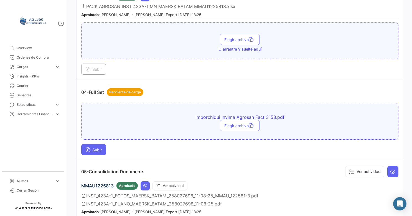
click at [98, 147] on span "Subir" at bounding box center [94, 149] width 16 height 5
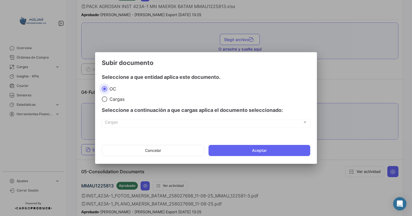
click at [111, 98] on span "Cargas" at bounding box center [115, 99] width 17 height 6
click at [107, 98] on input "Cargas" at bounding box center [105, 99] width 6 height 6
radio input "true"
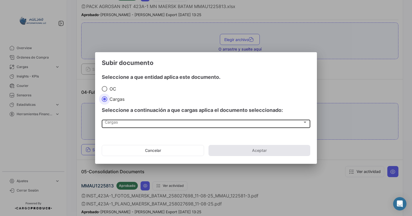
click at [110, 124] on span "Cargas" at bounding box center [204, 123] width 198 height 5
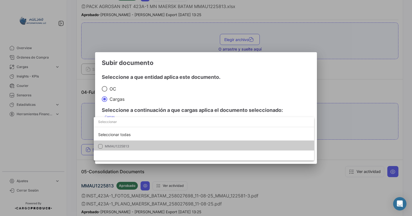
drag, startPoint x: 110, startPoint y: 124, endPoint x: 116, endPoint y: 146, distance: 23.3
click at [114, 145] on span "MMAU1225813" at bounding box center [117, 146] width 24 height 4
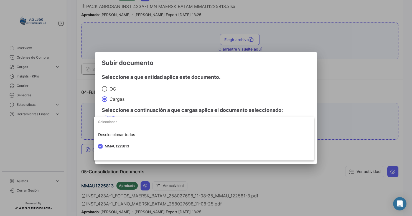
click at [266, 86] on div at bounding box center [206, 108] width 412 height 216
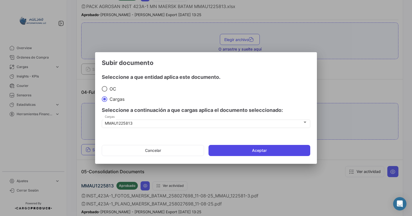
click at [270, 149] on button "Aceptar" at bounding box center [259, 150] width 102 height 11
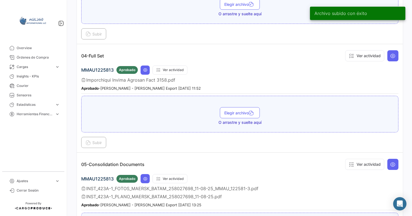
scroll to position [409, 0]
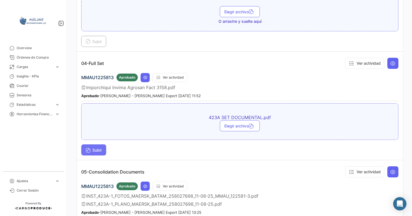
click at [96, 148] on button "Subir" at bounding box center [93, 149] width 25 height 11
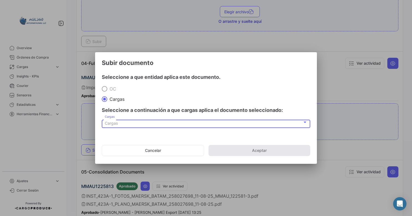
click at [125, 122] on div "Cargas" at bounding box center [204, 123] width 198 height 5
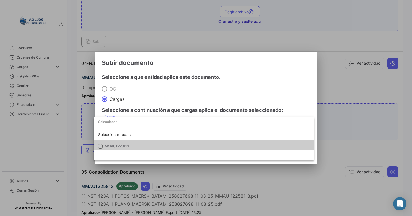
click at [114, 145] on span "MMAU1225813" at bounding box center [117, 146] width 24 height 4
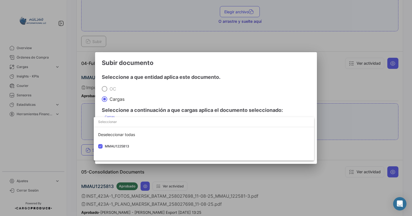
drag, startPoint x: 229, startPoint y: 84, endPoint x: 204, endPoint y: 124, distance: 47.3
click at [230, 84] on div at bounding box center [206, 108] width 412 height 216
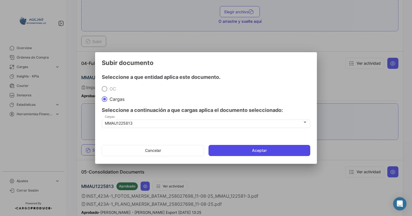
click at [245, 152] on button "Aceptar" at bounding box center [259, 150] width 102 height 11
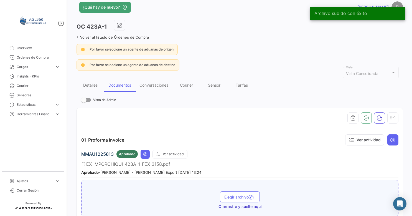
scroll to position [0, 0]
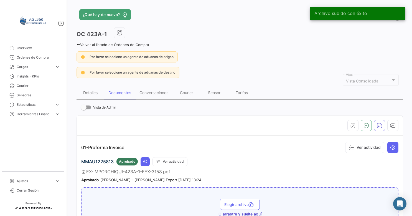
click at [79, 43] on icon at bounding box center [78, 45] width 4 height 4
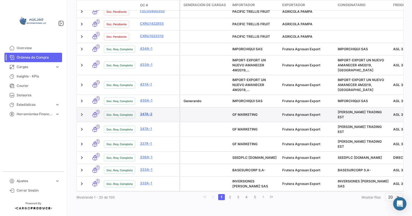
click at [145, 111] on link "347A-2" at bounding box center [158, 113] width 37 height 5
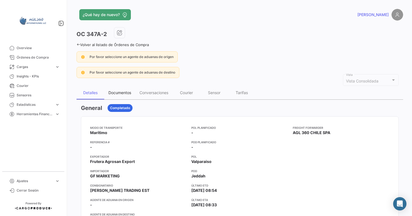
click at [120, 93] on div "Documentos" at bounding box center [119, 92] width 23 height 5
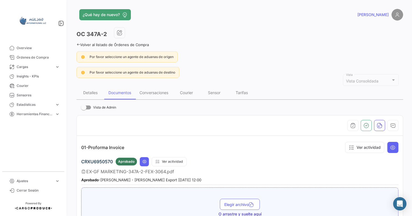
click at [76, 44] on icon at bounding box center [78, 45] width 4 height 4
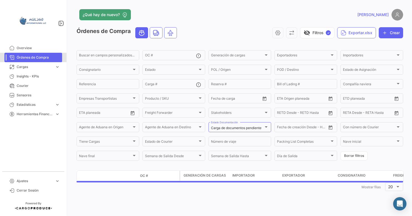
click at [19, 56] on span "Órdenes de Compra" at bounding box center [38, 57] width 43 height 5
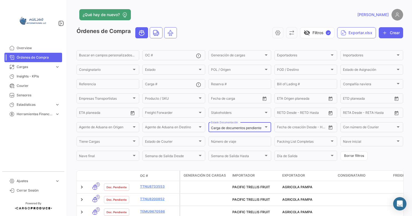
click at [238, 125] on div "Carga de documentos pendiente Estado Documentación" at bounding box center [240, 126] width 58 height 11
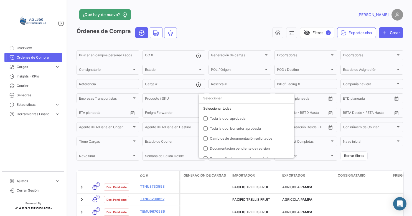
scroll to position [54, 0]
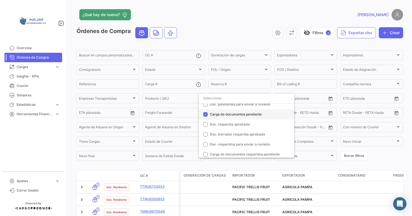
click at [211, 116] on span "Carga de documentos pendiente" at bounding box center [236, 114] width 52 height 4
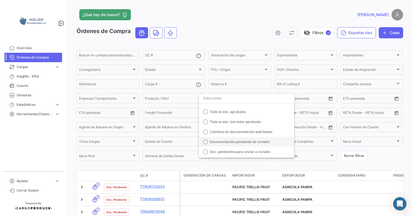
scroll to position [0, 0]
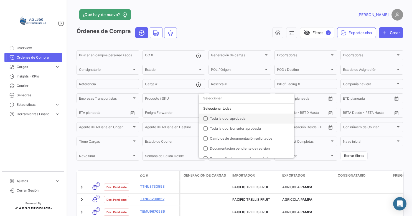
click at [231, 119] on span "Toda la doc. aprobada" at bounding box center [228, 118] width 36 height 4
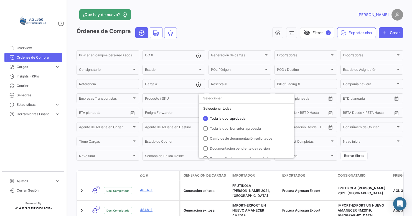
click at [163, 170] on div at bounding box center [206, 108] width 412 height 216
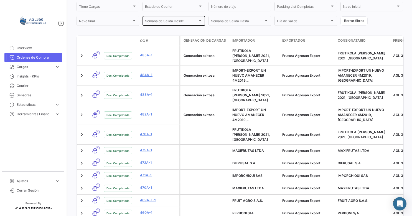
scroll to position [24, 0]
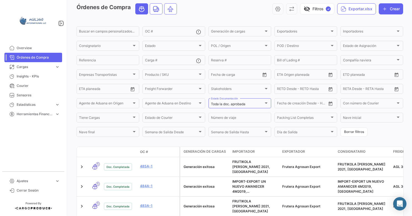
click at [150, 154] on div "OC #" at bounding box center [158, 151] width 37 height 5
click at [142, 154] on span "OC #" at bounding box center [144, 151] width 8 height 5
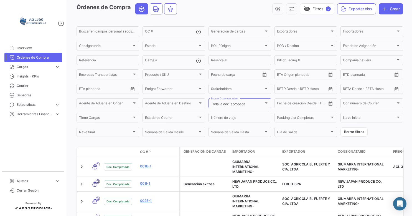
click at [147, 153] on span "OC #" at bounding box center [144, 151] width 8 height 5
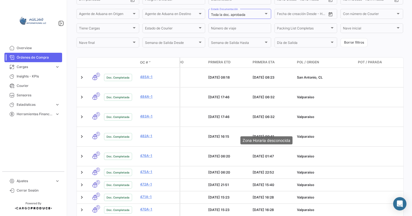
scroll to position [79, 0]
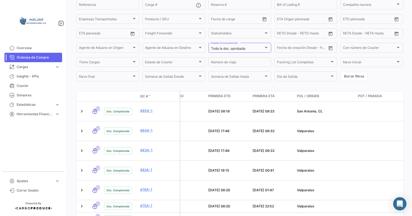
click at [219, 97] on span "Primera ETD" at bounding box center [219, 95] width 22 height 5
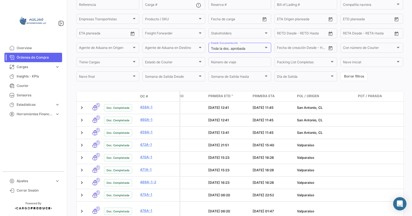
click at [217, 97] on span "Primera ETD" at bounding box center [219, 95] width 22 height 5
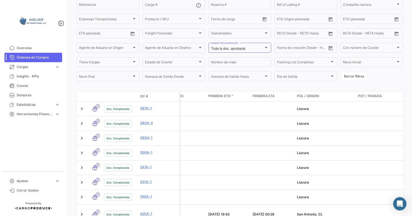
click at [217, 97] on span "Primera ETD" at bounding box center [219, 95] width 22 height 5
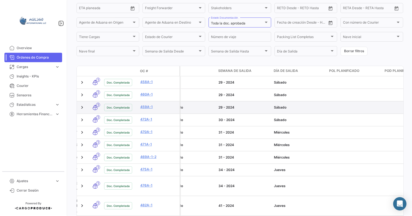
scroll to position [105, 0]
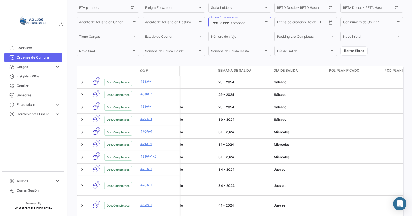
click at [229, 70] on span "Semana de Salida" at bounding box center [234, 70] width 33 height 5
drag, startPoint x: 228, startPoint y: 71, endPoint x: 234, endPoint y: 71, distance: 5.3
click at [232, 71] on span "Semana de Salida" at bounding box center [234, 70] width 33 height 5
drag, startPoint x: 234, startPoint y: 71, endPoint x: 254, endPoint y: 73, distance: 20.5
click at [254, 73] on div "Semana de Salida" at bounding box center [243, 70] width 51 height 5
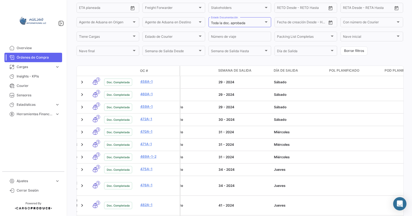
click at [258, 70] on div "Semana de Salida" at bounding box center [243, 70] width 51 height 5
click at [259, 71] on div "Semana de Salida" at bounding box center [243, 70] width 51 height 5
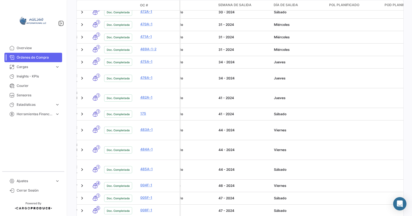
scroll to position [188, 0]
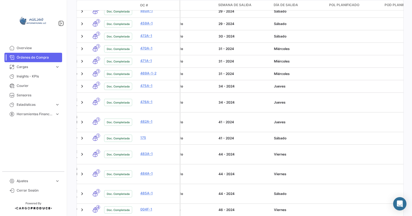
click at [46, 57] on span "Órdenes de Compra" at bounding box center [38, 57] width 43 height 5
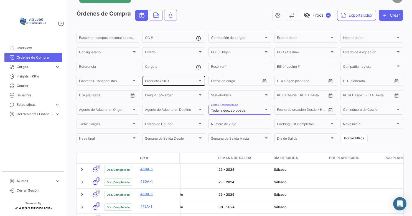
scroll to position [0, 0]
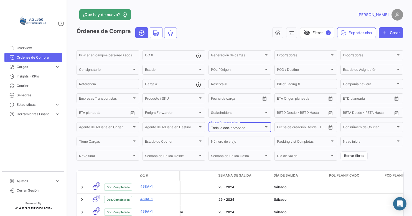
click at [238, 129] on mat-select-trigger "Toda la doc. aprobada" at bounding box center [228, 127] width 34 height 4
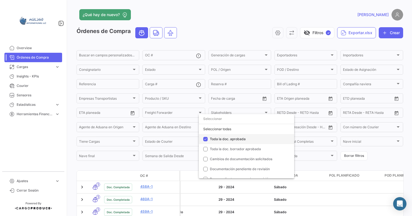
click at [214, 137] on span "Toda la doc. aprobada" at bounding box center [228, 139] width 36 height 4
click at [88, 168] on div at bounding box center [206, 108] width 412 height 216
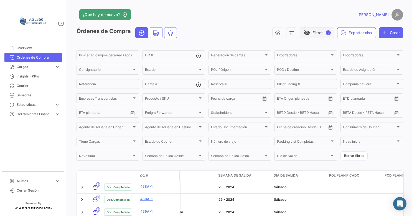
click at [326, 31] on span "✓" at bounding box center [328, 32] width 5 height 5
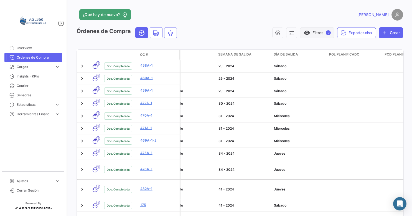
click at [316, 31] on button "visibility Filtros ✓" at bounding box center [317, 32] width 34 height 11
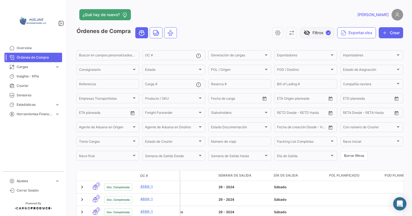
click at [326, 32] on span "✓" at bounding box center [328, 32] width 5 height 5
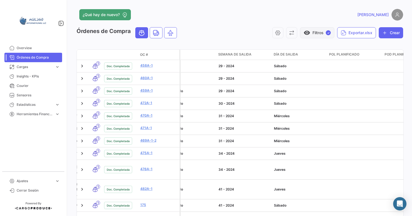
click at [326, 32] on span "✓" at bounding box center [328, 32] width 5 height 5
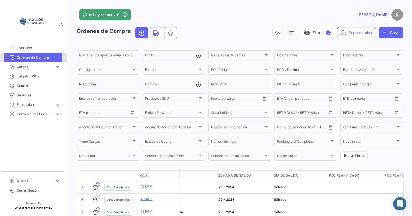
drag, startPoint x: 308, startPoint y: 33, endPoint x: 30, endPoint y: 58, distance: 278.7
click at [30, 58] on span "Órdenes de Compra" at bounding box center [38, 57] width 43 height 5
click at [25, 50] on span "Overview" at bounding box center [38, 47] width 43 height 5
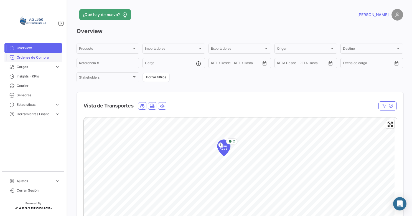
click at [27, 57] on span "Órdenes de Compra" at bounding box center [38, 57] width 43 height 5
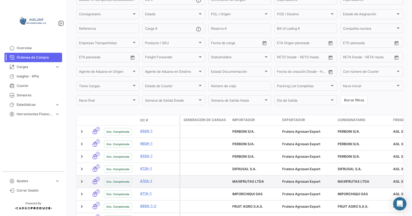
scroll to position [111, 0]
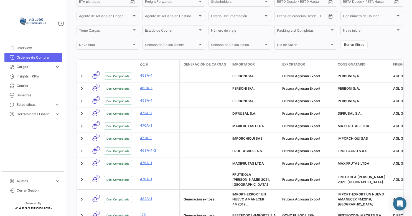
click at [152, 67] on div "OC #" at bounding box center [158, 64] width 37 height 5
click at [140, 65] on span "OC #" at bounding box center [144, 64] width 8 height 5
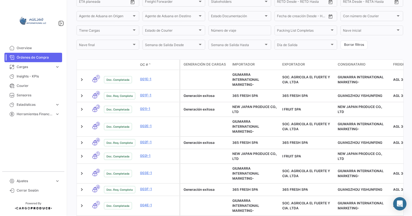
click at [145, 66] on span "OC #" at bounding box center [144, 64] width 8 height 5
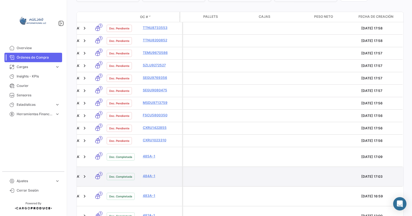
scroll to position [98, 0]
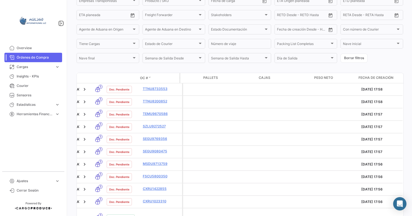
click at [375, 80] on span "Fecha de creación" at bounding box center [375, 77] width 35 height 5
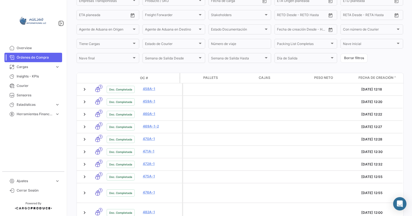
click at [375, 76] on datatable-header-cell "Fecha de creación" at bounding box center [378, 78] width 44 height 10
click at [372, 78] on span "Fecha de creación" at bounding box center [375, 77] width 35 height 5
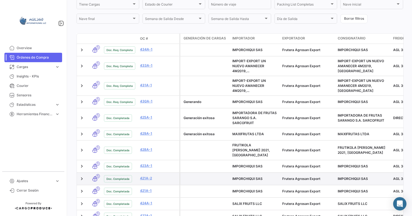
scroll to position [165, 0]
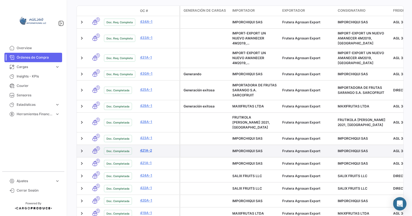
click at [146, 148] on link "421A-2" at bounding box center [158, 150] width 37 height 5
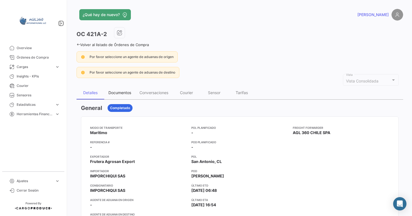
click at [127, 93] on div "Documentos" at bounding box center [119, 92] width 23 height 5
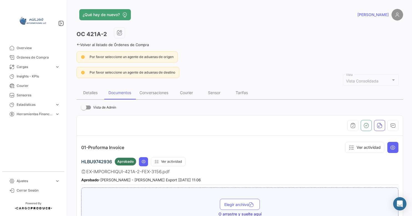
click at [80, 44] on icon at bounding box center [78, 45] width 4 height 4
